Goal: Ask a question

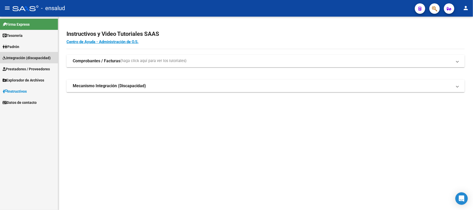
click at [36, 58] on span "Integración (discapacidad)" at bounding box center [27, 58] width 48 height 6
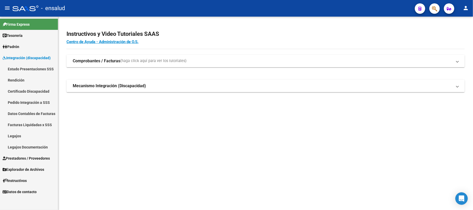
click at [29, 80] on link "Rendición" at bounding box center [29, 80] width 58 height 11
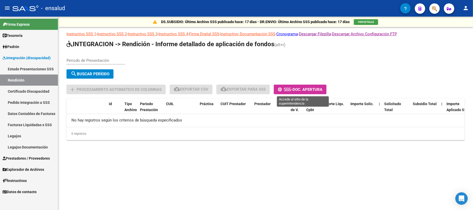
click at [292, 89] on span "-" at bounding box center [285, 89] width 15 height 5
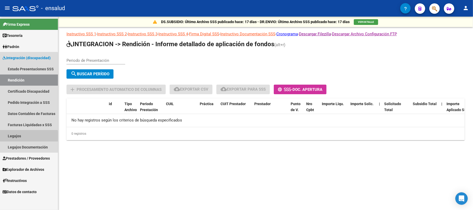
click at [13, 136] on link "Legajos" at bounding box center [29, 135] width 58 height 11
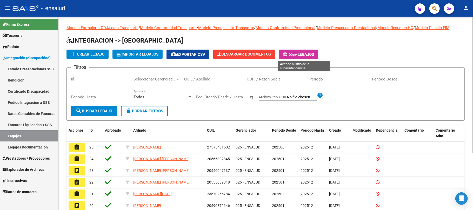
click at [311, 55] on span "Legajos" at bounding box center [306, 54] width 16 height 5
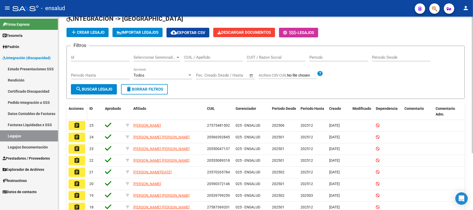
scroll to position [35, 0]
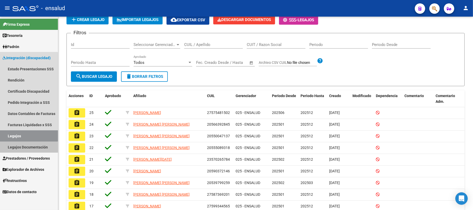
click at [17, 149] on link "Legajos Documentación" at bounding box center [29, 147] width 58 height 11
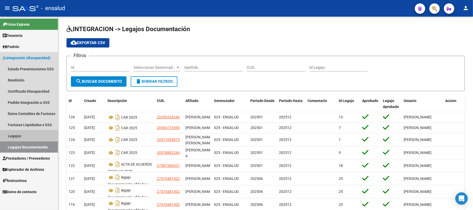
click at [46, 135] on link "Legajos" at bounding box center [29, 135] width 58 height 11
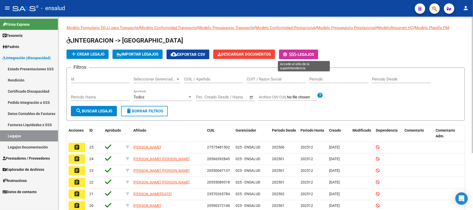
click at [305, 53] on span "Legajos" at bounding box center [306, 54] width 16 height 5
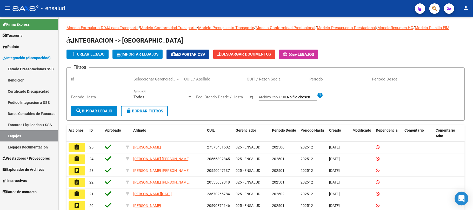
click at [462, 200] on icon "Open Intercom Messenger" at bounding box center [461, 198] width 7 height 7
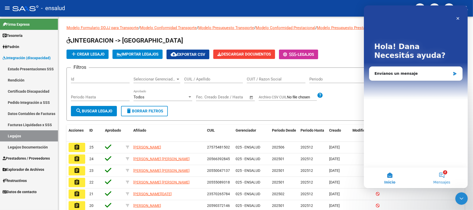
click at [442, 177] on button "2 Mensajes" at bounding box center [441, 177] width 52 height 21
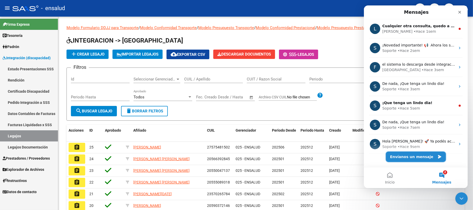
click at [422, 158] on button "Envíanos un mensaje" at bounding box center [416, 157] width 60 height 10
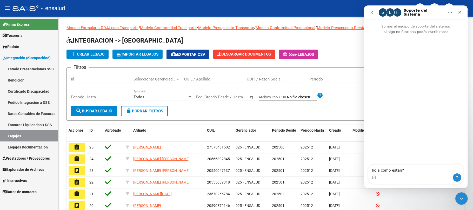
type textarea "hola como estan?"
type textarea "queria consu"
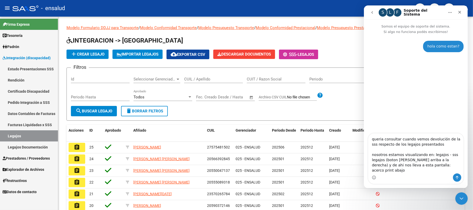
type textarea "queria consultar cuando vemos devolución de la sss respecto de los legajos pres…"
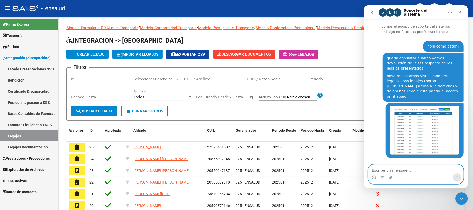
click at [431, 169] on textarea "Escribe un mensaje..." at bounding box center [415, 169] width 95 height 9
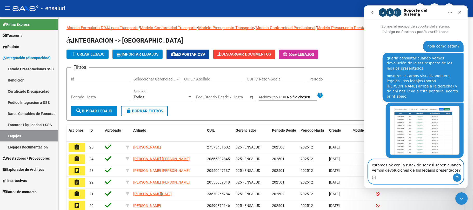
type textarea "estamos ok con la ruta? de ser asi saben cuando vemos devoluciones de los legaj…"
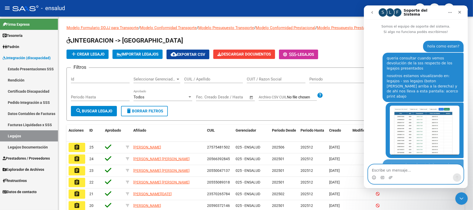
scroll to position [11, 0]
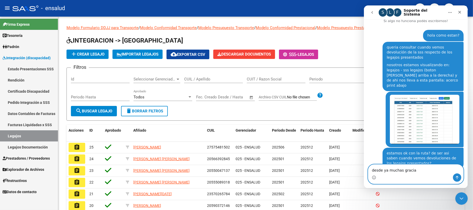
type textarea "desde ya muchas gracias"
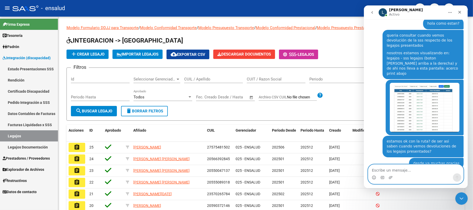
scroll to position [66, 0]
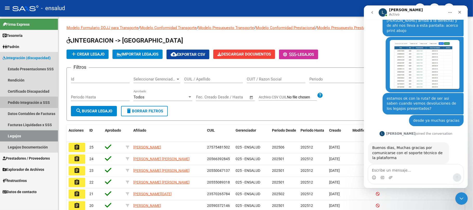
click at [28, 100] on link "Pedido Integración a SSS" at bounding box center [29, 102] width 58 height 11
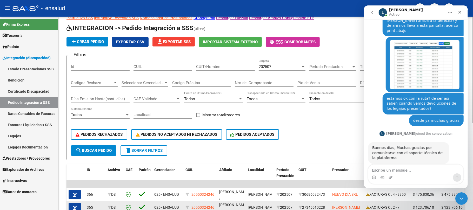
scroll to position [104, 0]
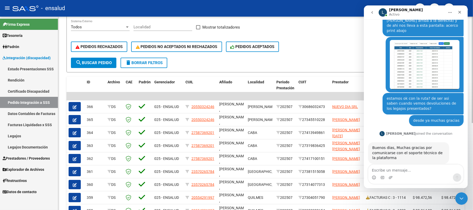
click at [333, 58] on form "Filtros Id CUIL CUIT/Nombre 202507 Carpeta Periodo Prestacion Periodo Prestacio…" at bounding box center [265, 19] width 398 height 105
